Goal: Task Accomplishment & Management: Use online tool/utility

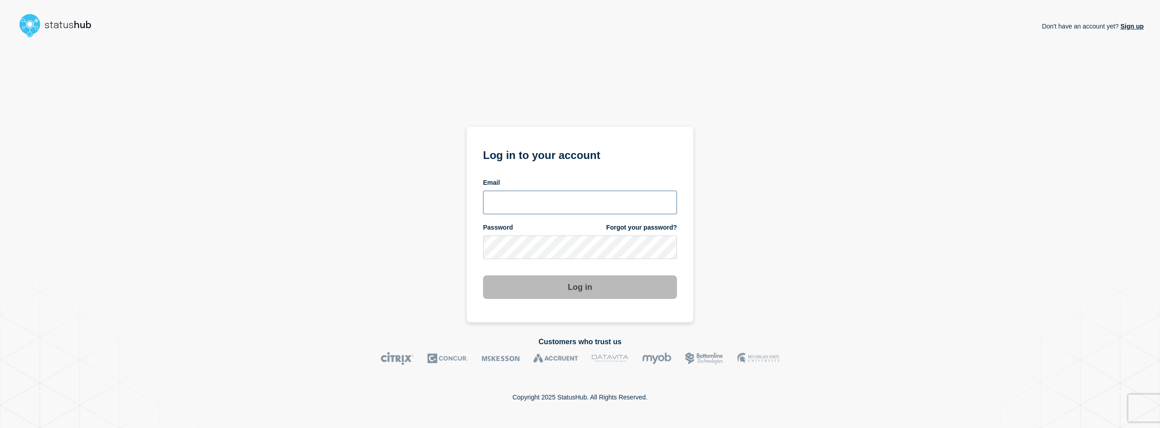
type input "[EMAIL_ADDRESS][DOMAIN_NAME]"
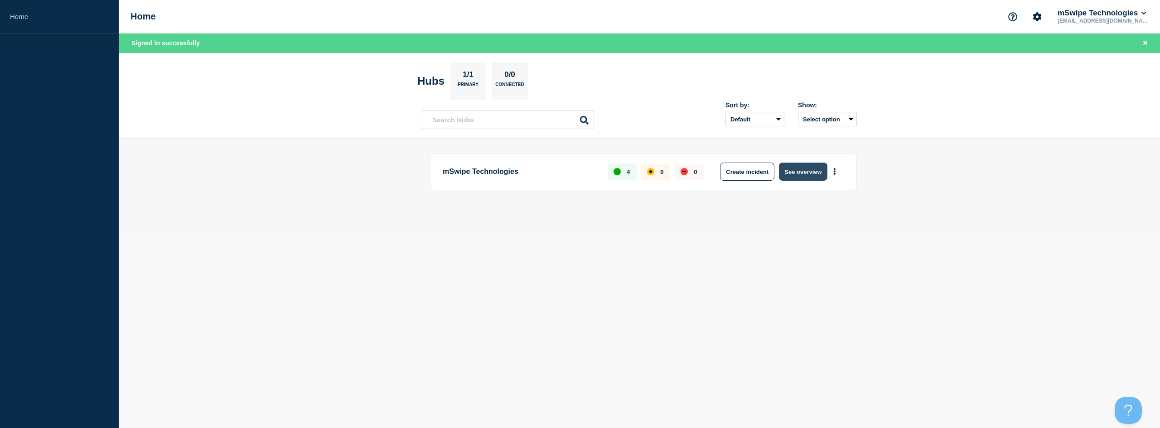
click at [802, 172] on button "See overview" at bounding box center [803, 172] width 48 height 18
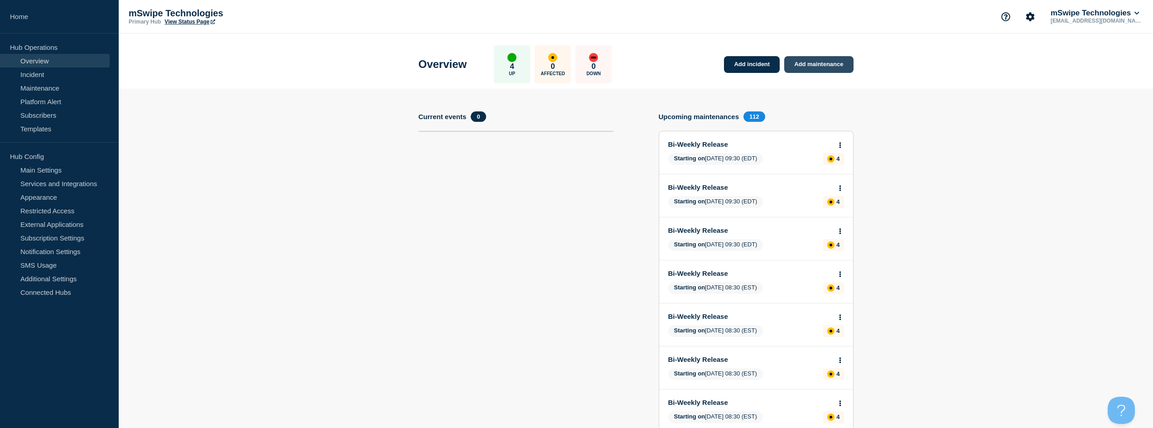
click at [818, 63] on link "Add maintenance" at bounding box center [818, 64] width 69 height 17
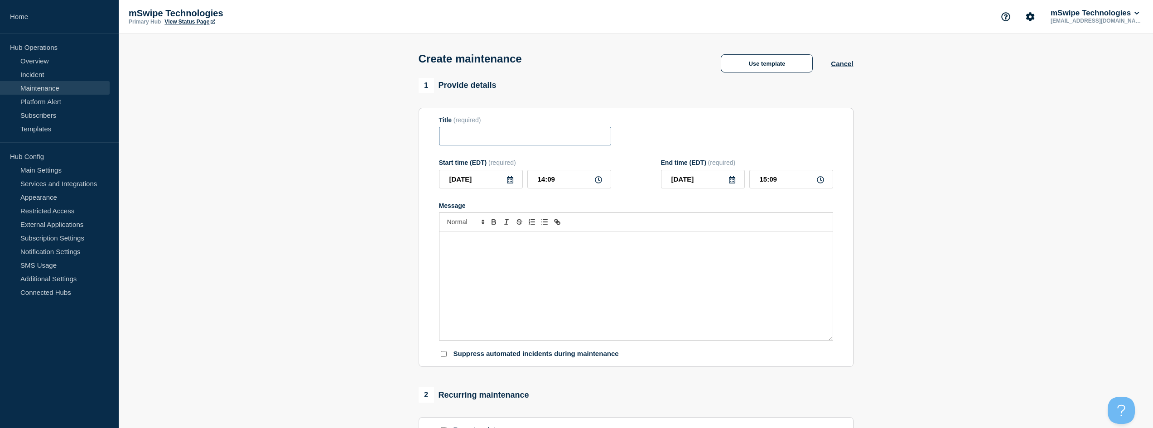
click at [500, 138] on input "Title" at bounding box center [525, 136] width 172 height 19
type input "Urgent Update"
click at [562, 181] on input "14:09" at bounding box center [569, 179] width 84 height 19
type input "14:30"
click at [764, 182] on input "15:30" at bounding box center [791, 179] width 84 height 19
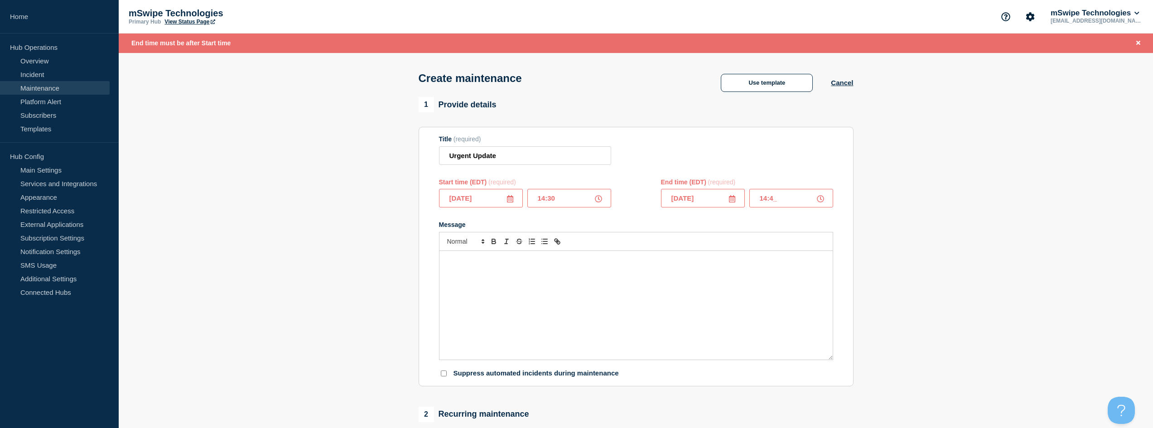
type input "14:45"
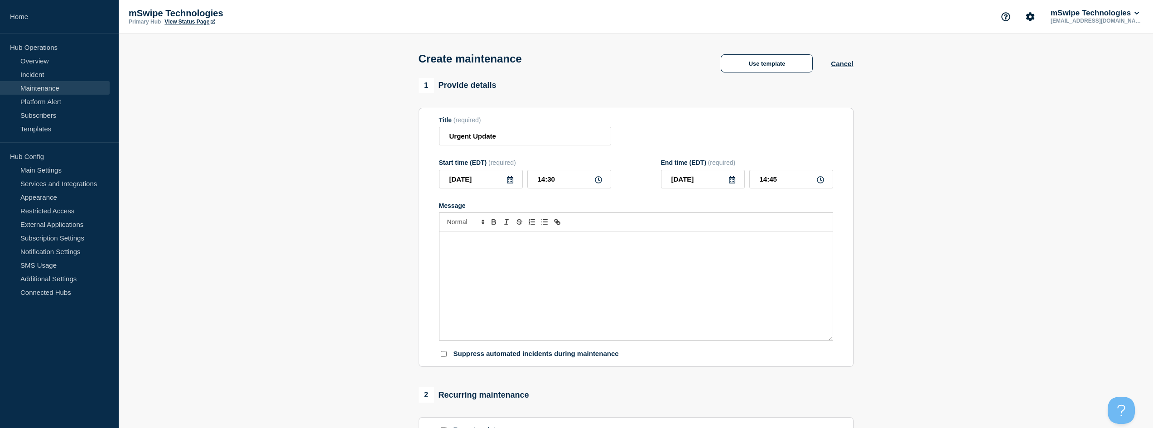
click at [516, 243] on p "Message" at bounding box center [636, 241] width 380 height 8
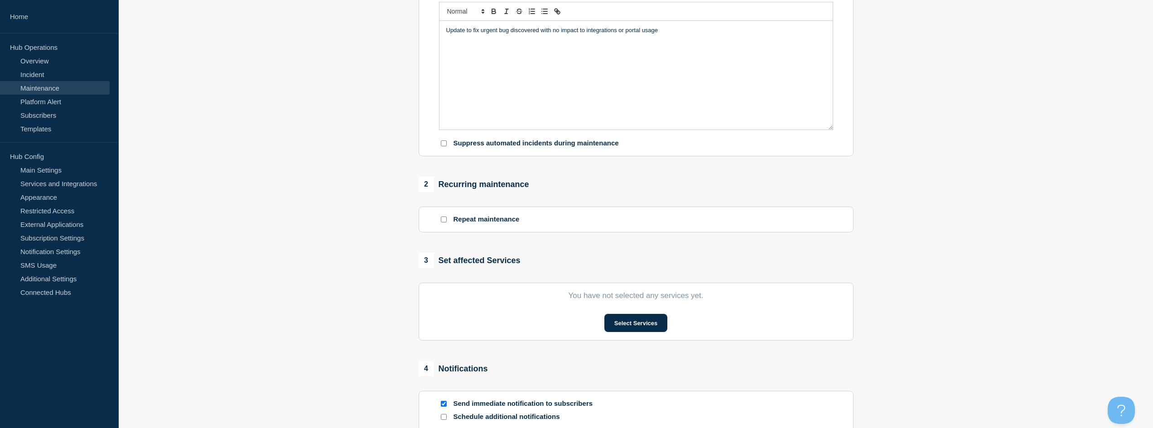
scroll to position [227, 0]
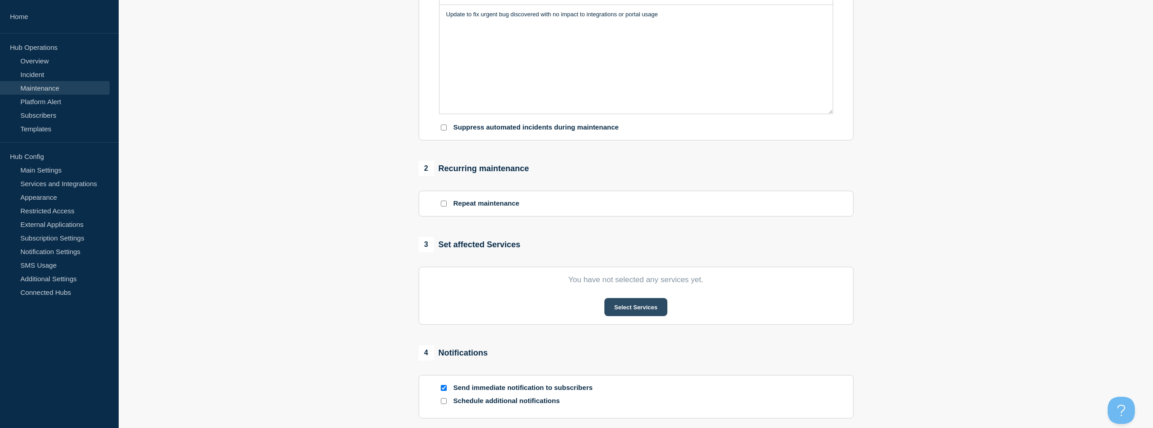
click at [624, 309] on button "Select Services" at bounding box center [635, 307] width 63 height 18
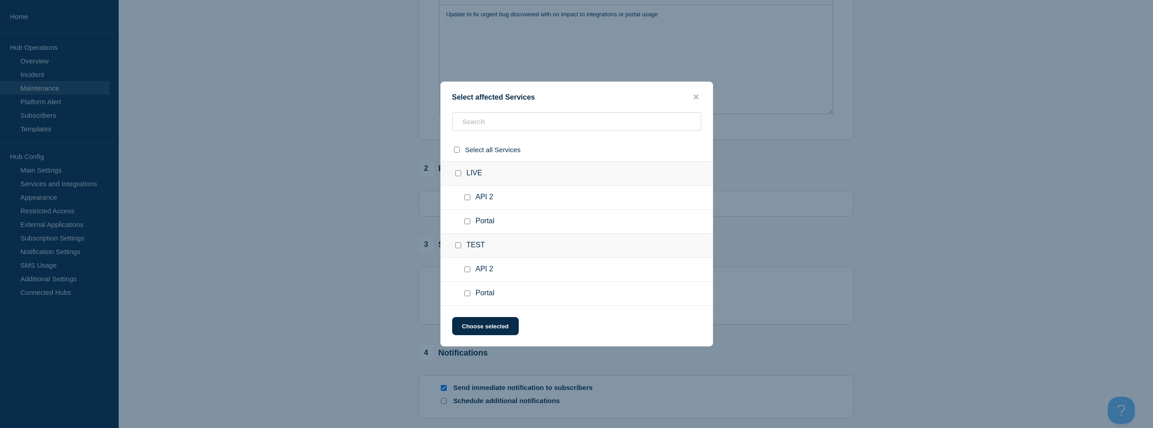
click at [457, 150] on input "select all checkbox" at bounding box center [457, 150] width 6 height 6
checkbox input "true"
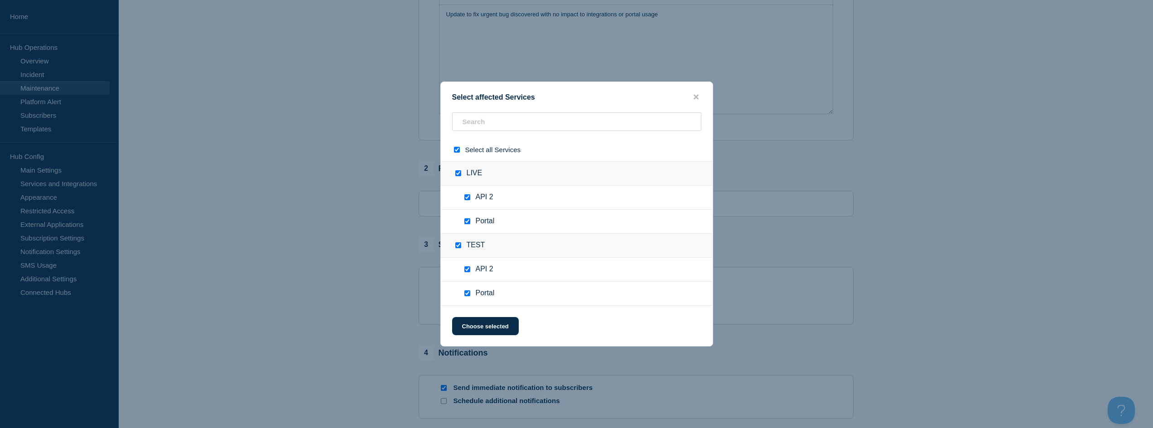
checkbox input "true"
click at [491, 325] on button "Choose selected" at bounding box center [485, 326] width 67 height 18
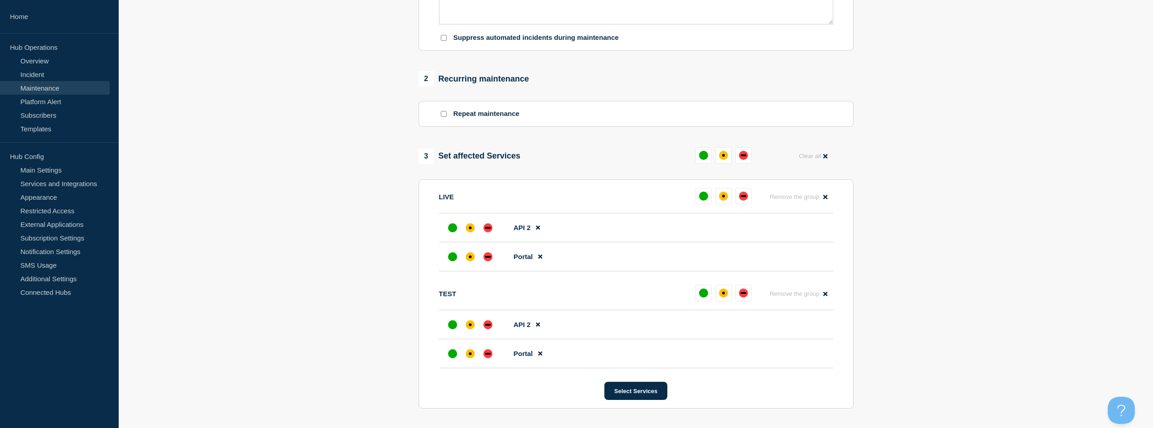
scroll to position [317, 0]
click at [708, 200] on button at bounding box center [703, 195] width 16 height 16
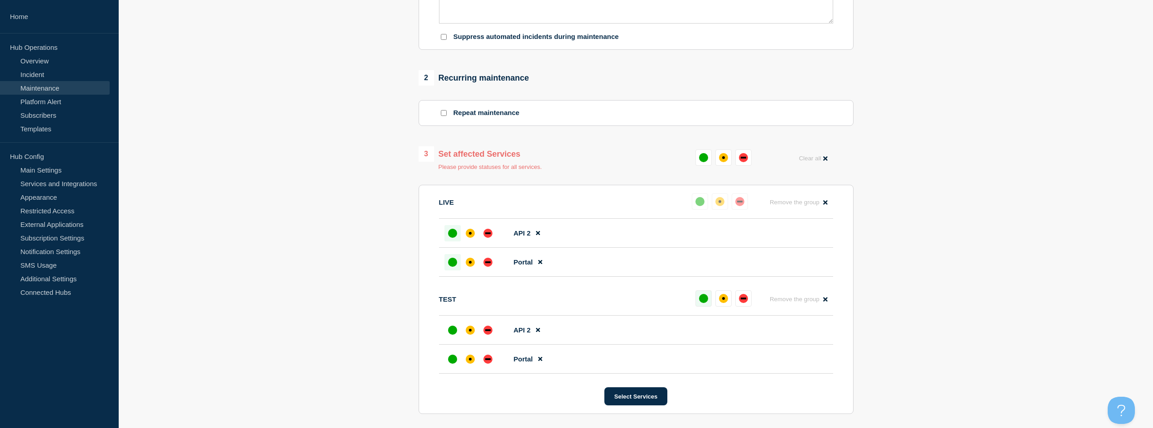
click at [705, 302] on div "up" at bounding box center [703, 298] width 9 height 9
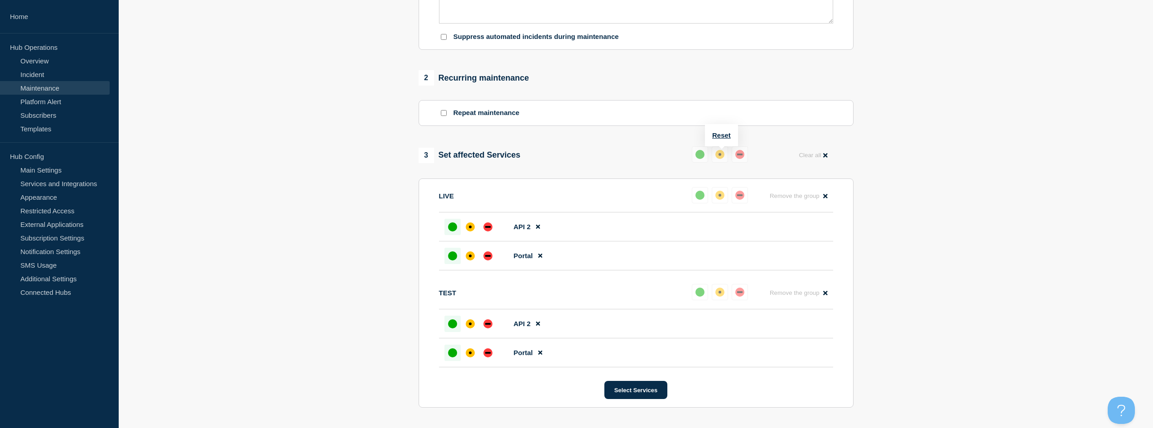
click at [699, 161] on button at bounding box center [700, 154] width 16 height 16
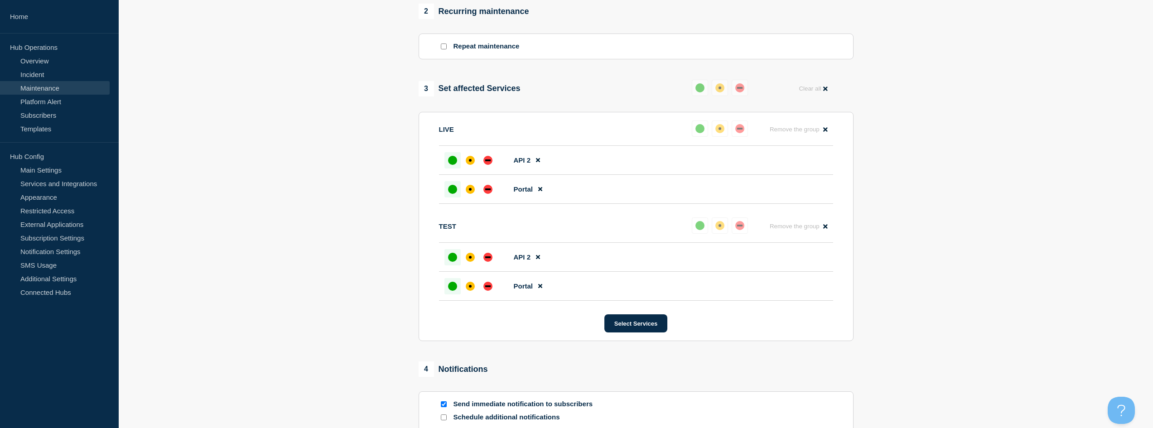
scroll to position [536, 0]
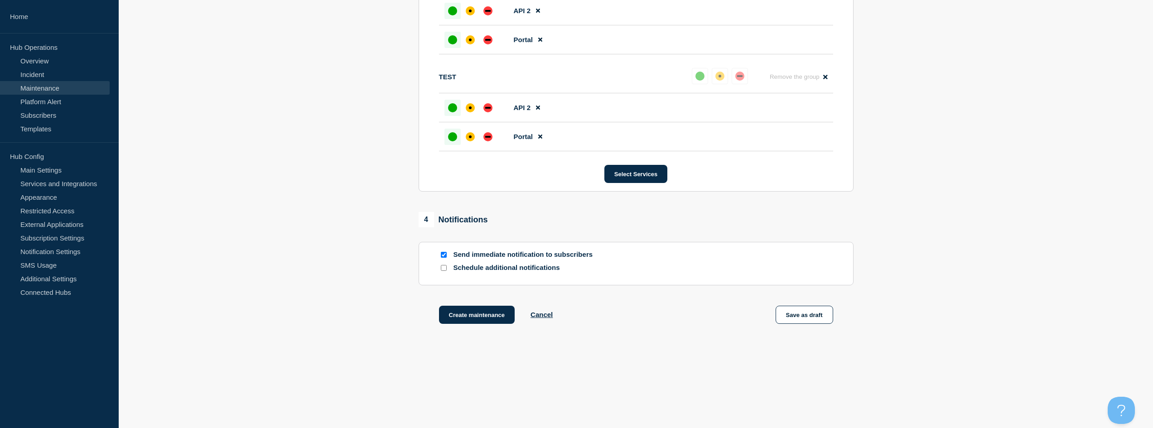
click at [476, 269] on p "Schedule additional notifications" at bounding box center [526, 268] width 145 height 9
click at [474, 315] on button "Create maintenance" at bounding box center [477, 315] width 76 height 18
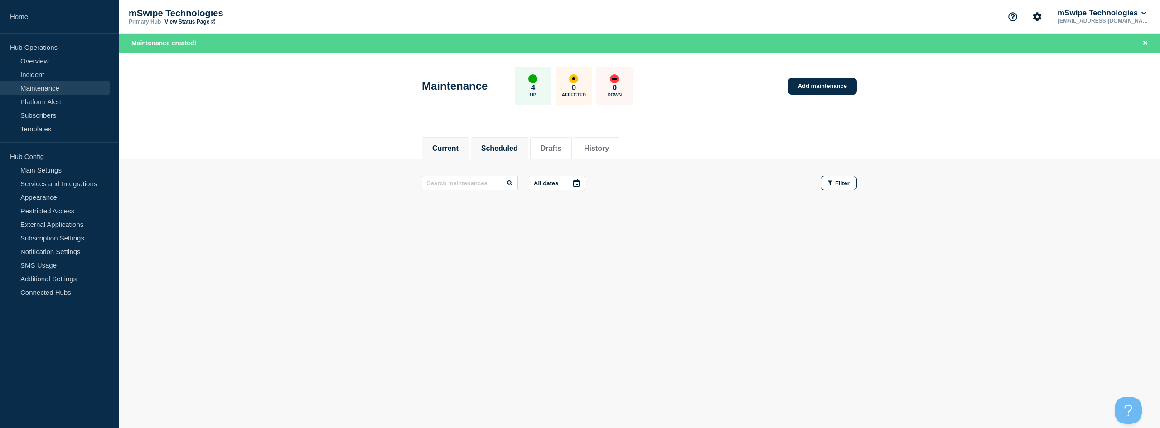
click at [506, 150] on button "Scheduled" at bounding box center [499, 149] width 37 height 8
